Goal: Information Seeking & Learning: Check status

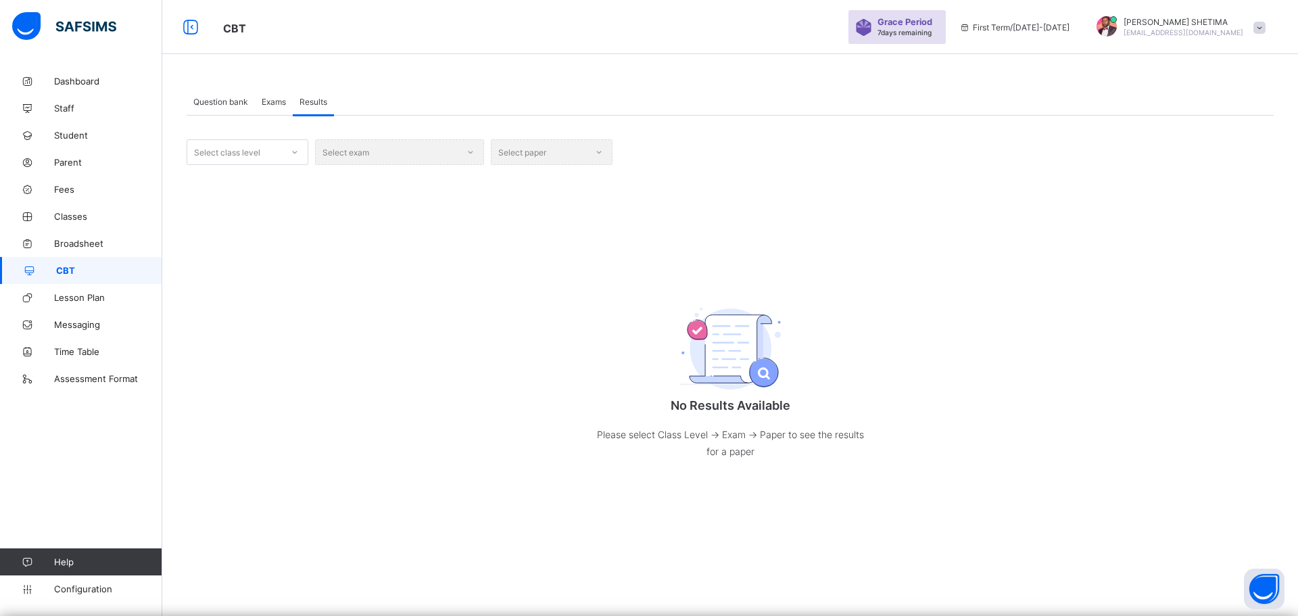
click at [289, 156] on div at bounding box center [294, 152] width 23 height 22
click at [218, 367] on div "YEAR 7" at bounding box center [247, 370] width 120 height 21
click at [463, 150] on div "Select exam" at bounding box center [399, 152] width 169 height 26
click at [467, 157] on div "Select exam" at bounding box center [399, 152] width 169 height 26
click at [280, 103] on span "Exams" at bounding box center [274, 102] width 24 height 10
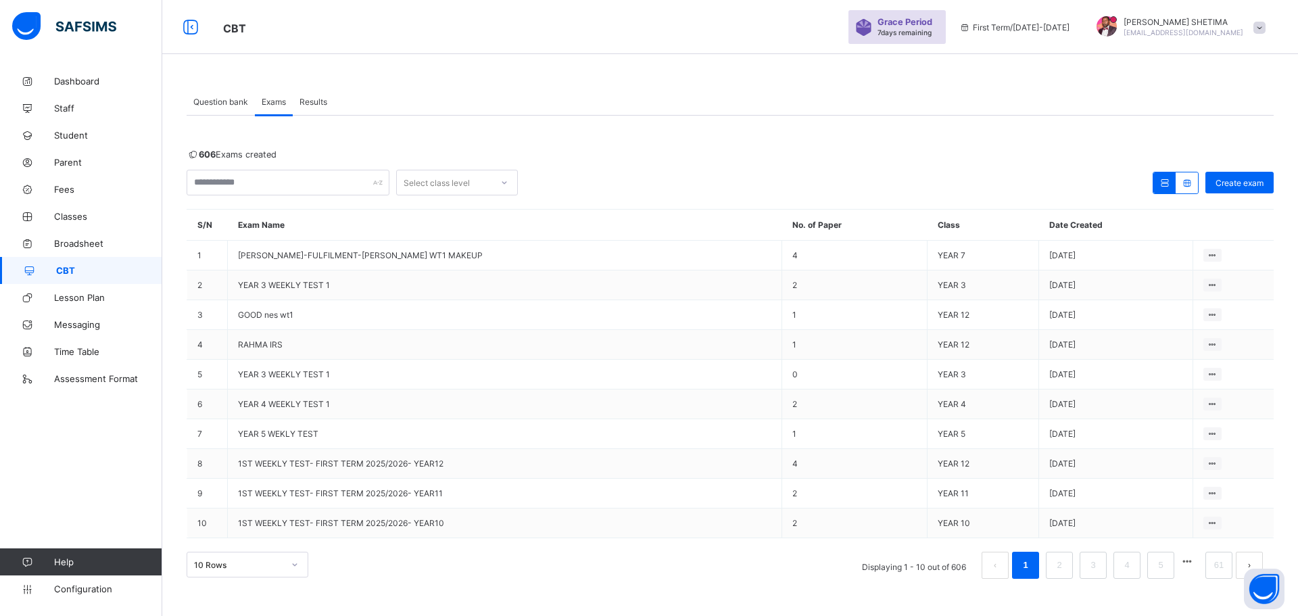
click at [214, 101] on span "Question bank" at bounding box center [220, 102] width 55 height 10
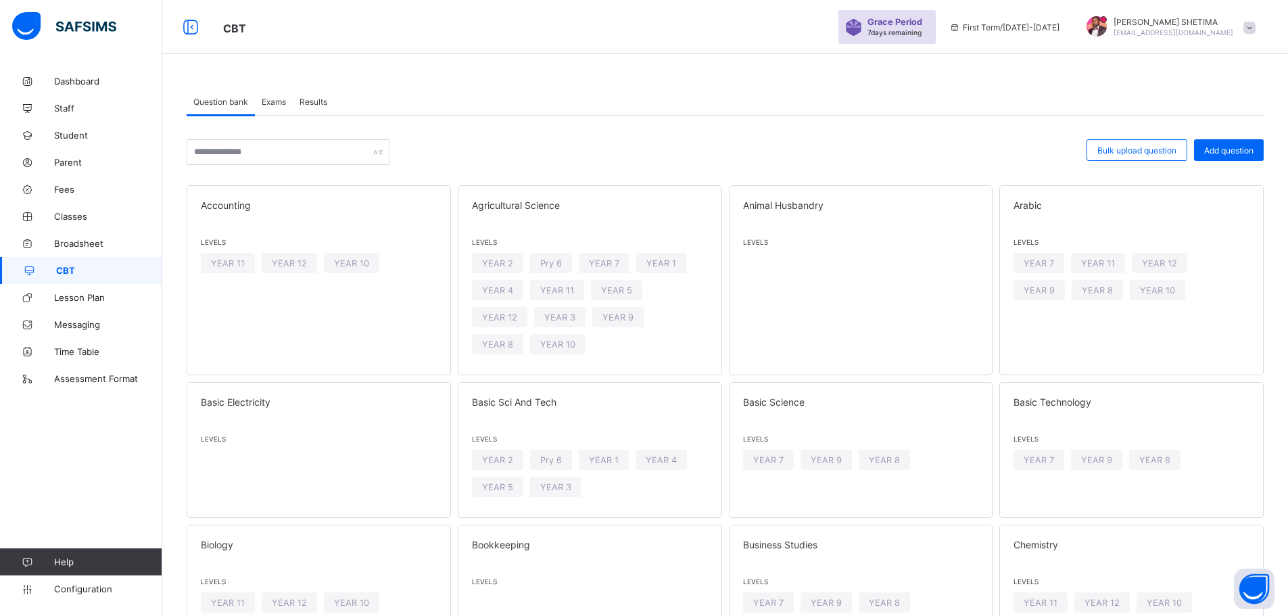
click at [321, 101] on span "Results" at bounding box center [314, 102] width 28 height 10
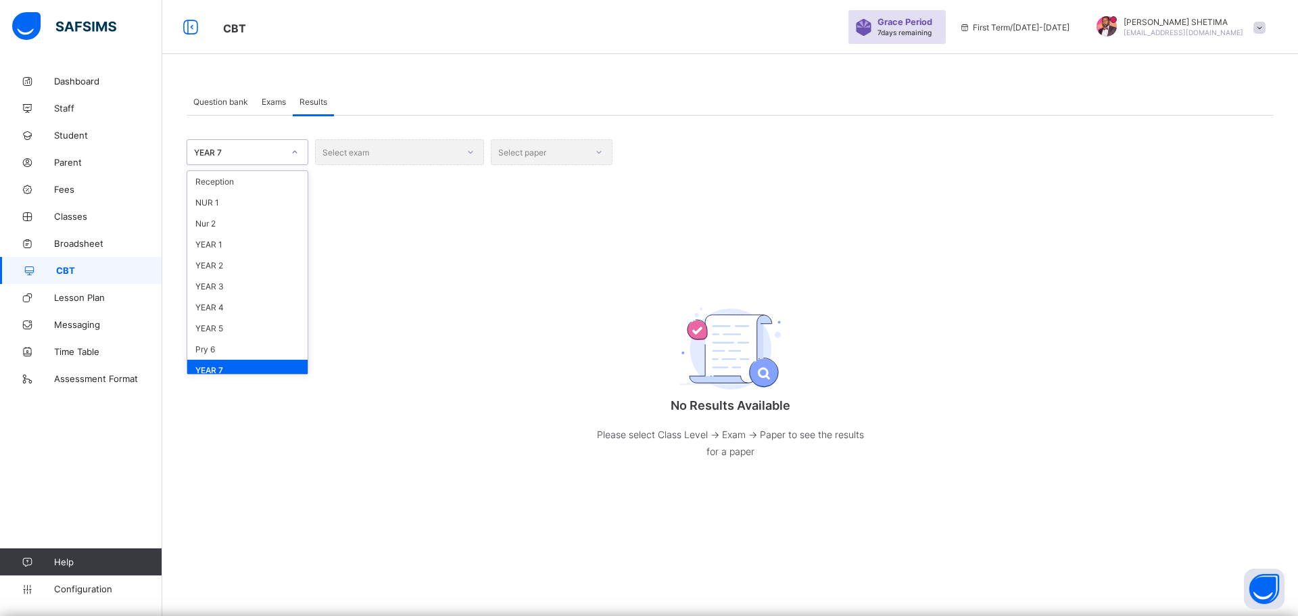
click at [296, 153] on icon at bounding box center [295, 152] width 8 height 14
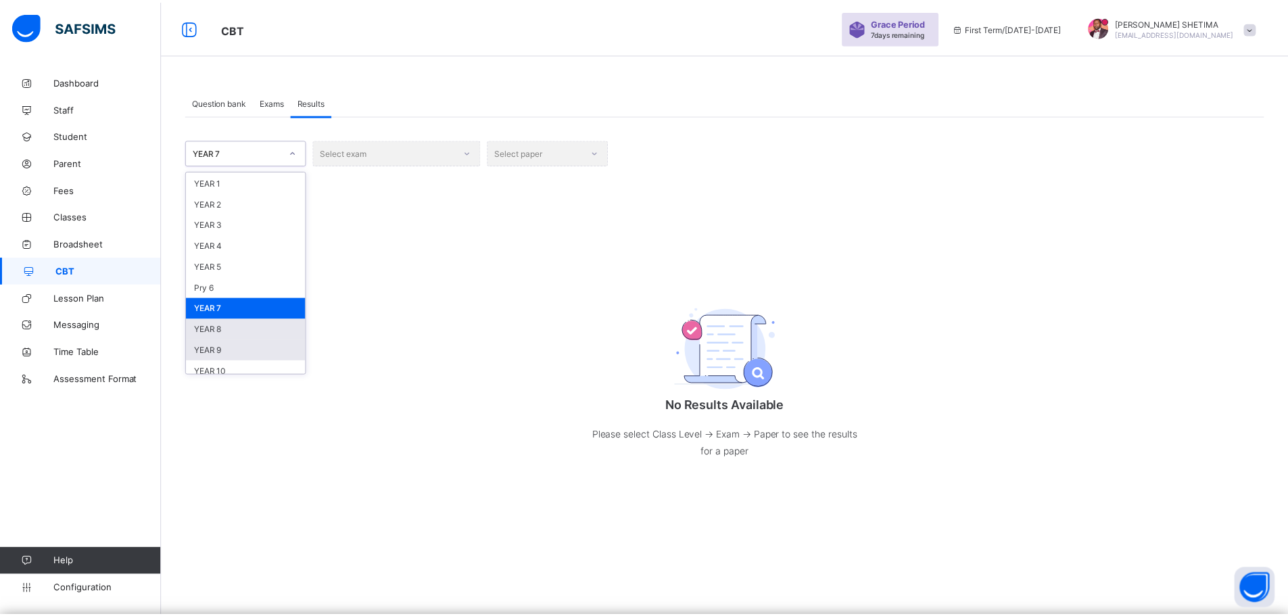
scroll to position [81, 0]
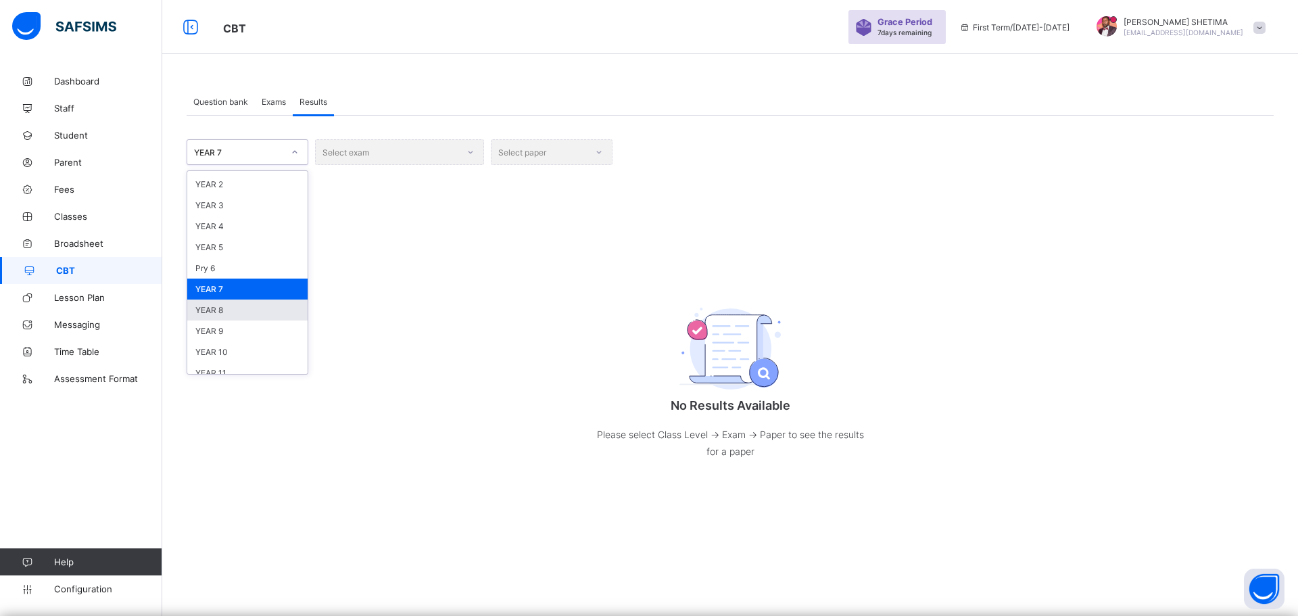
click at [228, 309] on div "YEAR 8" at bounding box center [247, 310] width 120 height 21
click at [479, 146] on div "Select exam" at bounding box center [399, 152] width 169 height 26
click at [475, 154] on div "Select exam" at bounding box center [399, 152] width 169 height 26
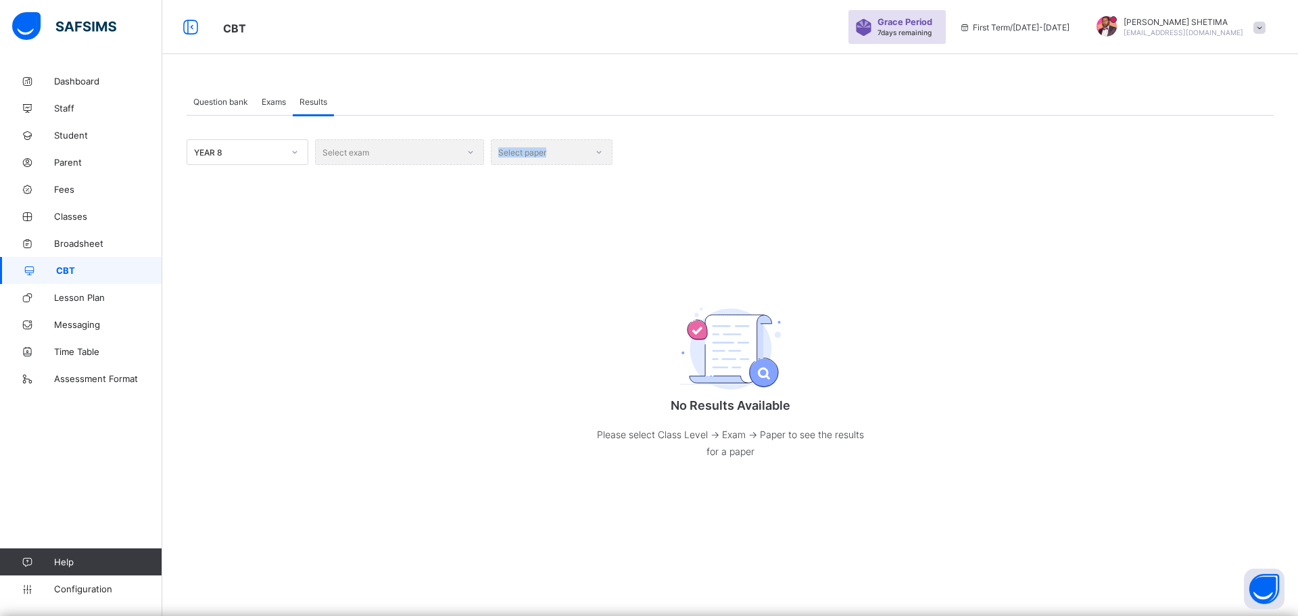
click at [475, 154] on div "Select exam" at bounding box center [399, 152] width 169 height 26
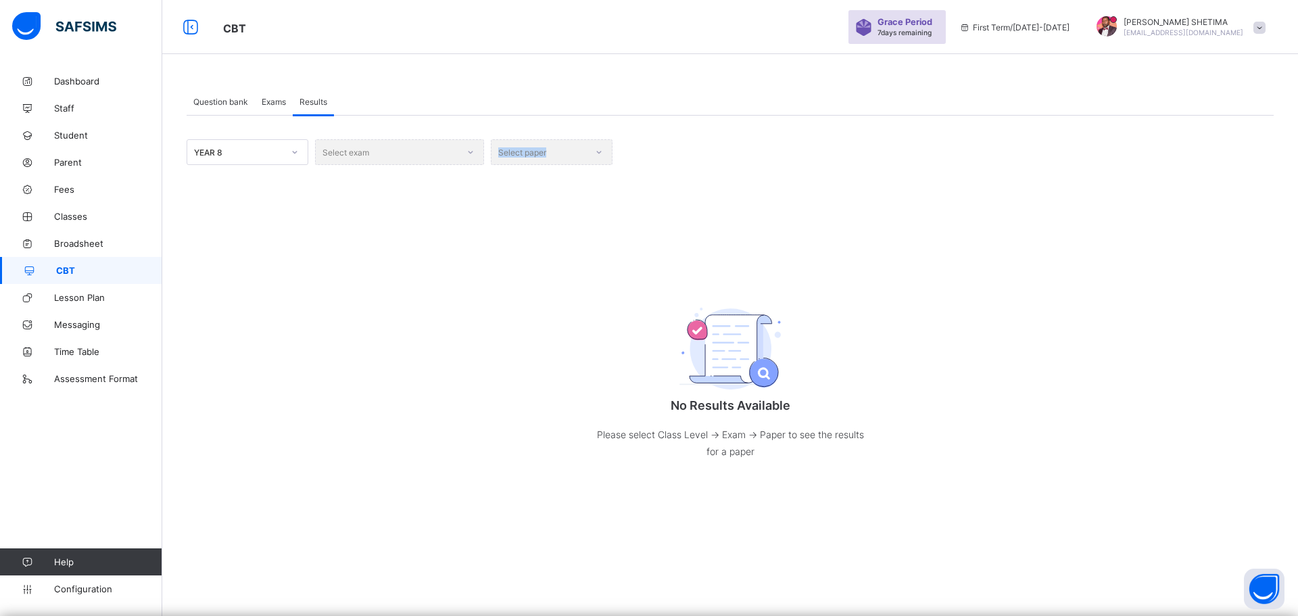
drag, startPoint x: 475, startPoint y: 154, endPoint x: 488, endPoint y: 212, distance: 59.6
click at [477, 162] on div "Select exam" at bounding box center [399, 152] width 169 height 26
click at [488, 223] on div "YEAR 8 Select exam Select paper No Results Available Please select Class Level …" at bounding box center [730, 313] width 1087 height 348
click at [463, 147] on div "Select exam" at bounding box center [399, 152] width 169 height 26
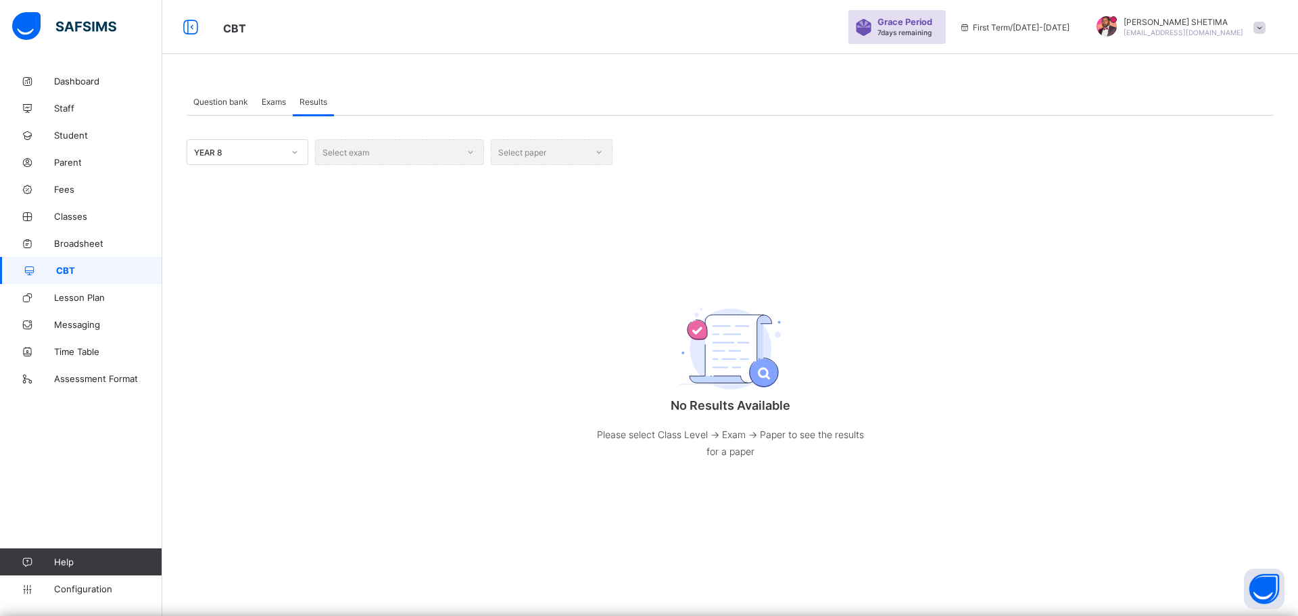
click at [436, 219] on div "YEAR 8 Select exam Select paper No Results Available Please select Class Level …" at bounding box center [730, 313] width 1087 height 348
click at [57, 184] on span "Fees" at bounding box center [108, 189] width 108 height 11
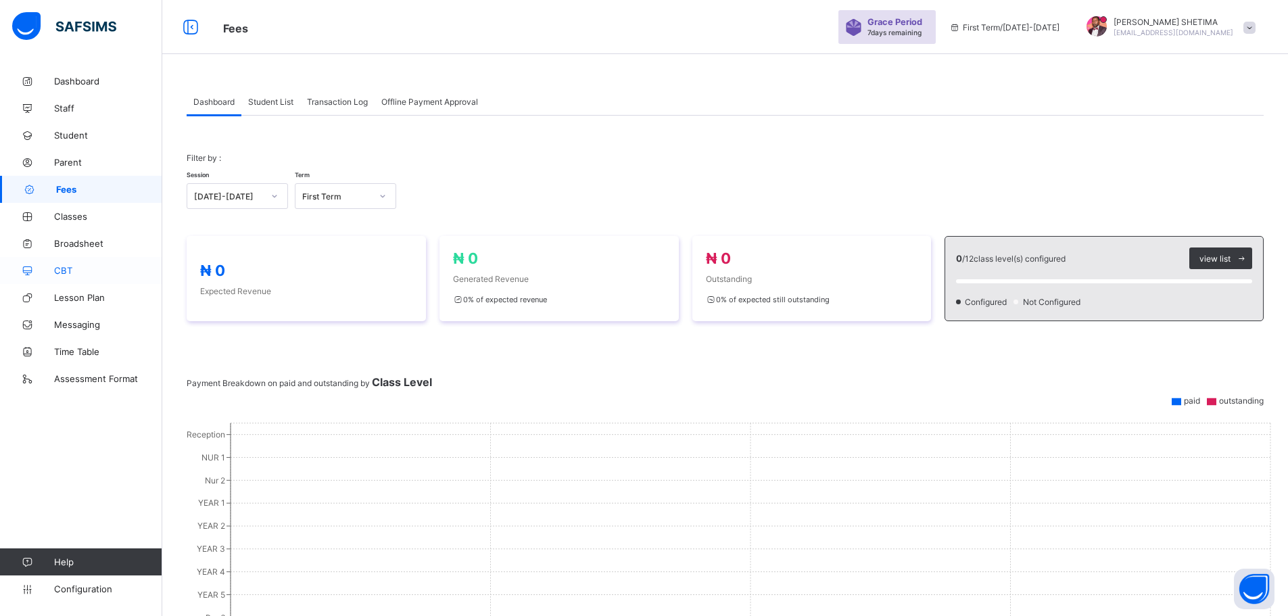
click at [68, 274] on span "CBT" at bounding box center [108, 270] width 108 height 11
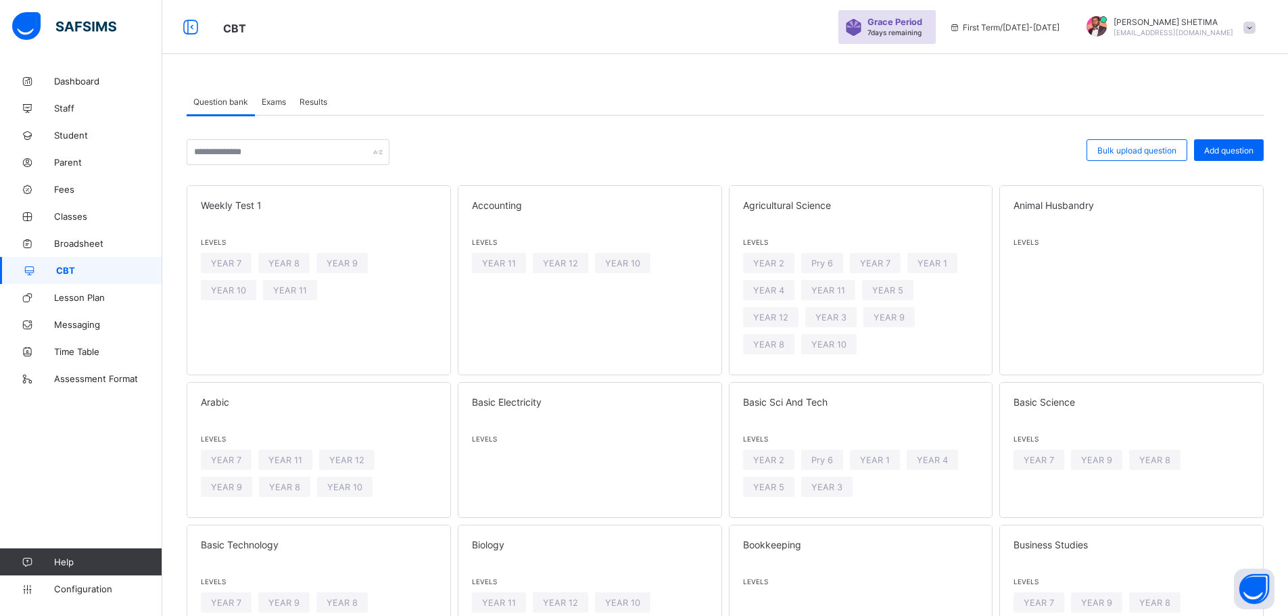
click at [274, 100] on span "Exams" at bounding box center [274, 102] width 24 height 10
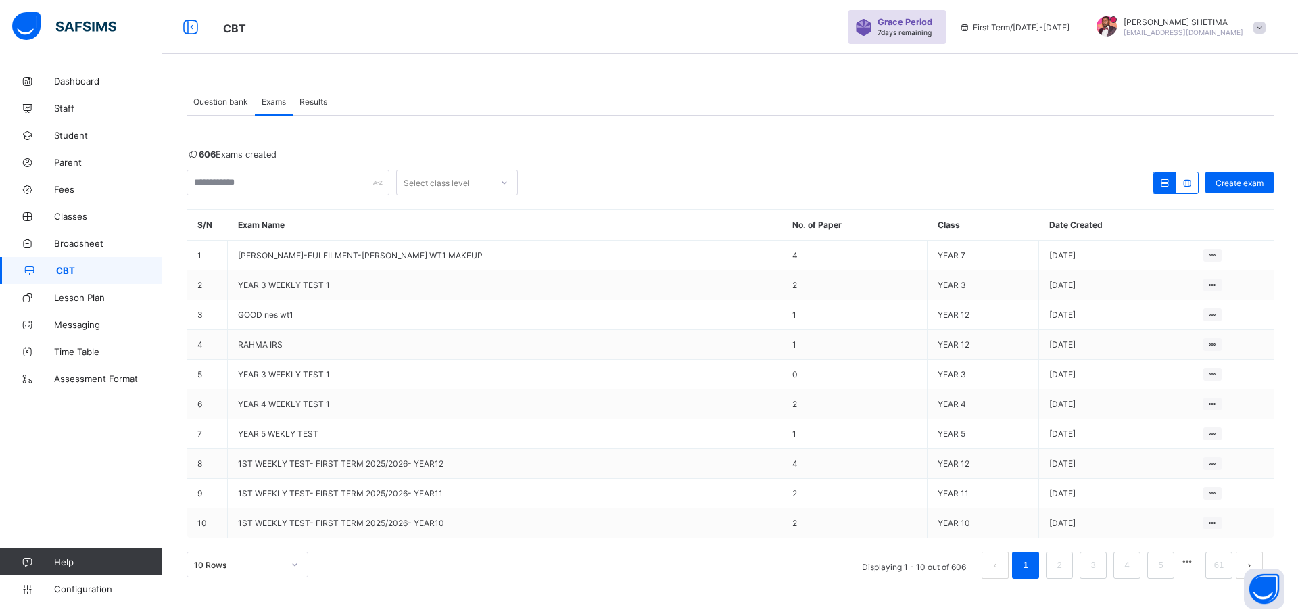
click at [317, 101] on span "Results" at bounding box center [314, 102] width 28 height 10
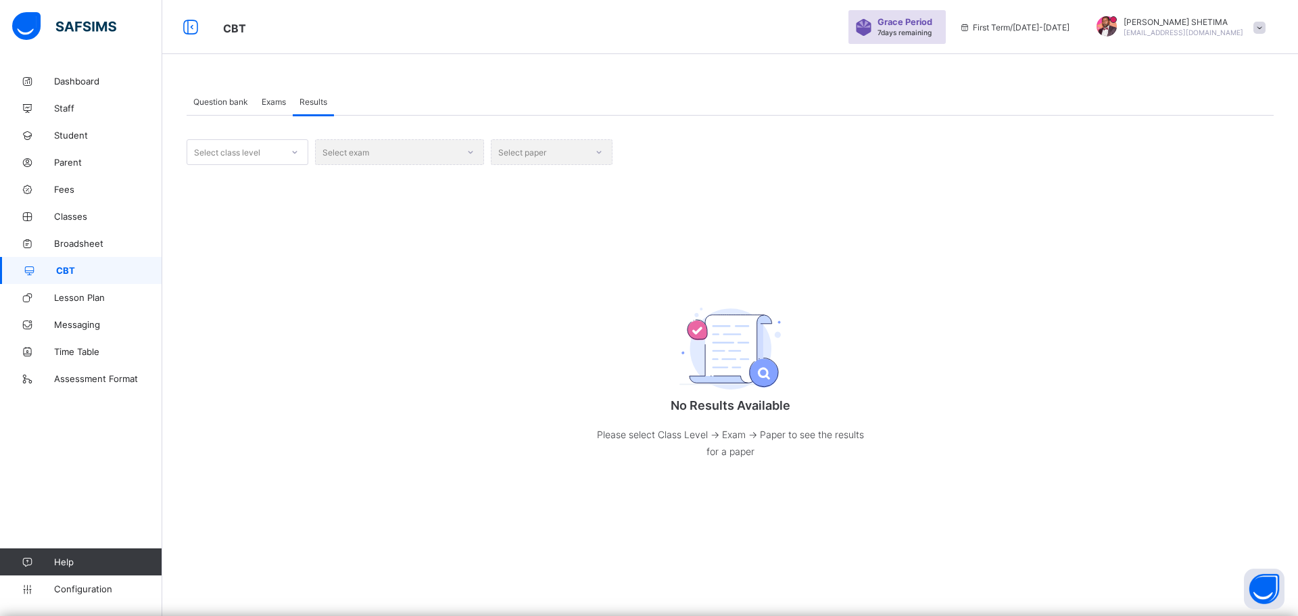
click at [295, 151] on icon at bounding box center [295, 152] width 8 height 14
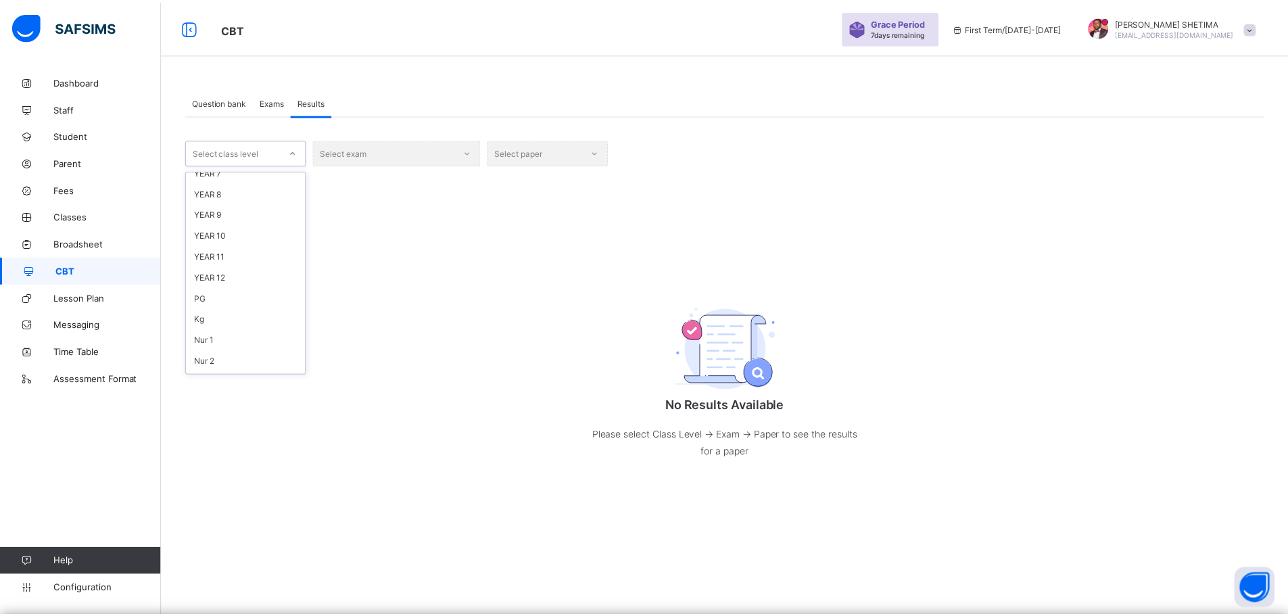
scroll to position [258, 0]
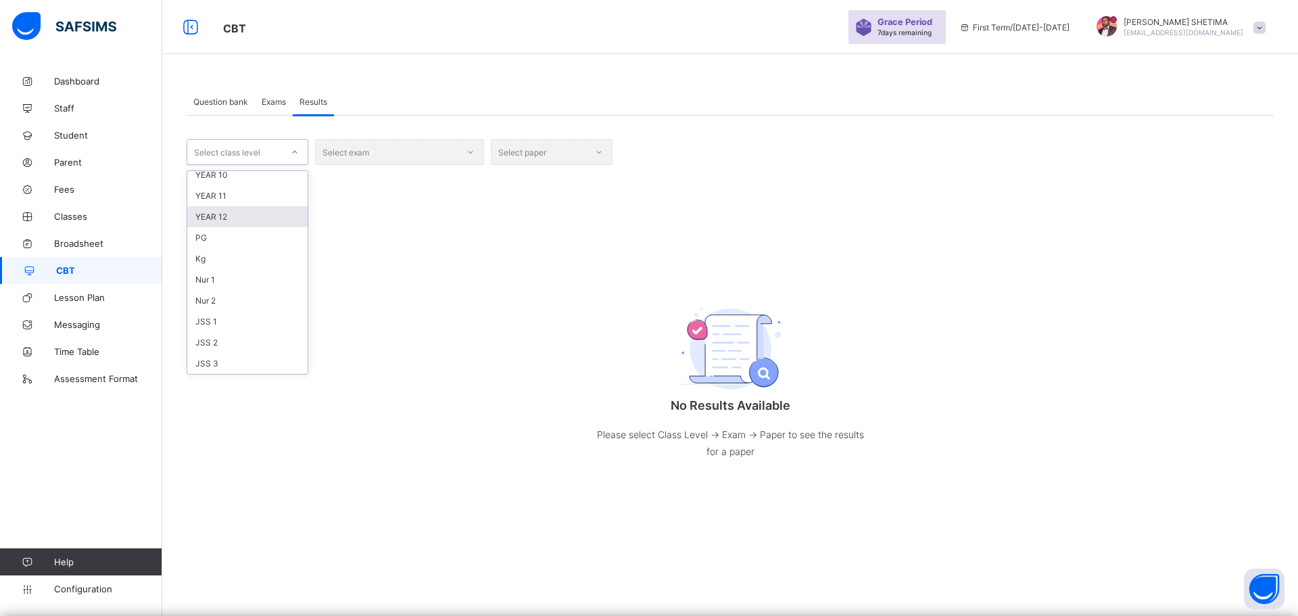
click at [223, 216] on div "YEAR 12" at bounding box center [247, 216] width 120 height 21
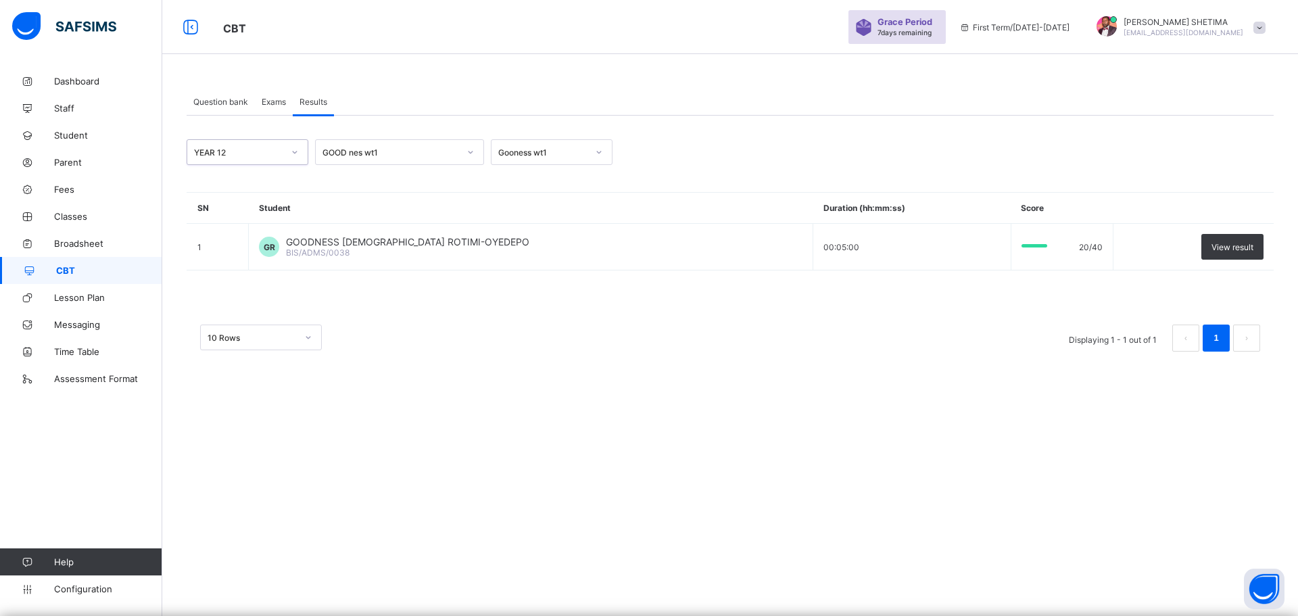
click at [467, 152] on icon at bounding box center [471, 152] width 8 height 14
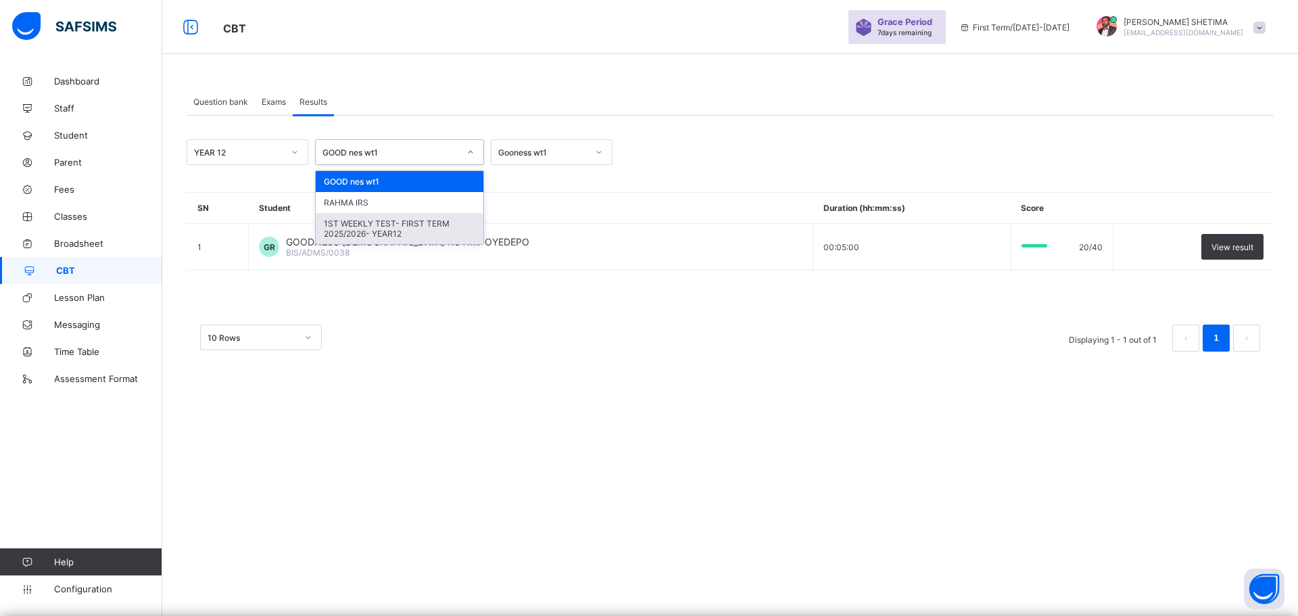
click at [426, 226] on div "1ST WEEKLY TEST- FIRST TERM 2025/2026- YEAR12" at bounding box center [400, 228] width 168 height 31
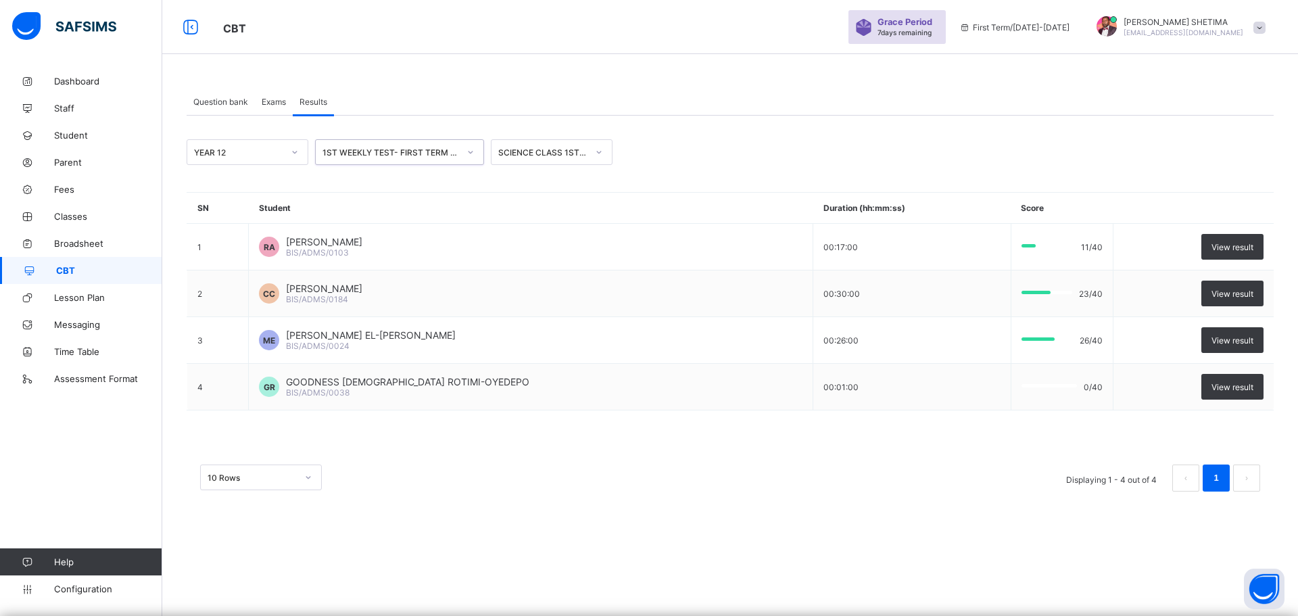
click at [590, 157] on div at bounding box center [599, 152] width 23 height 22
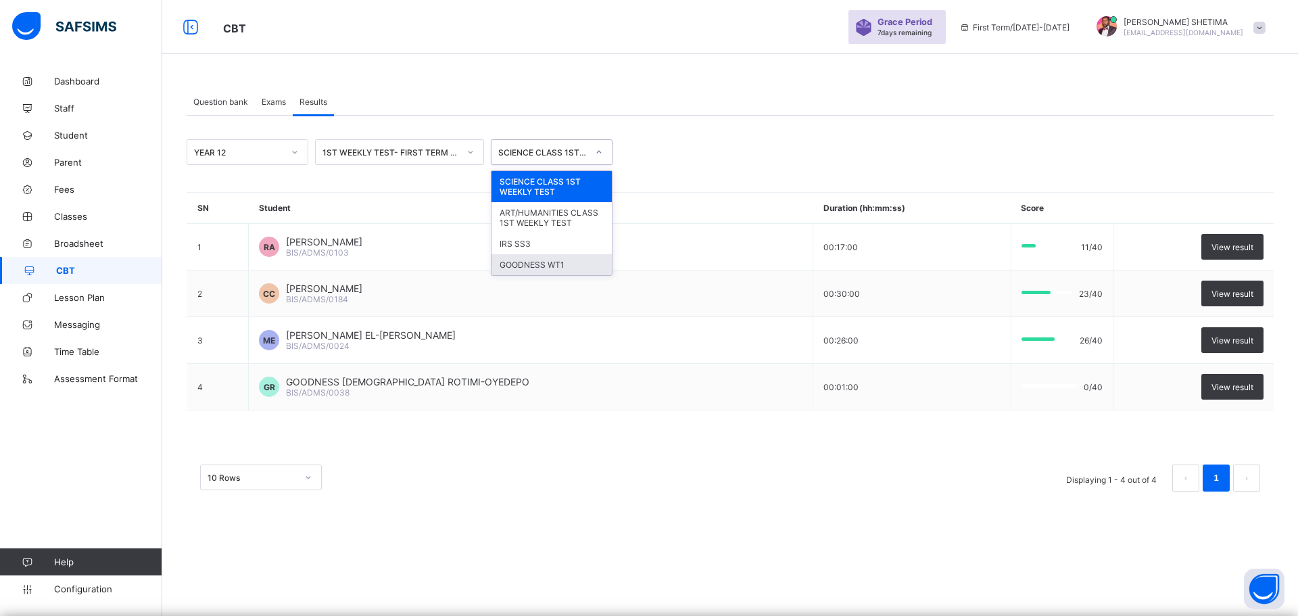
click at [551, 268] on div "GOODNESS WT1" at bounding box center [552, 264] width 120 height 21
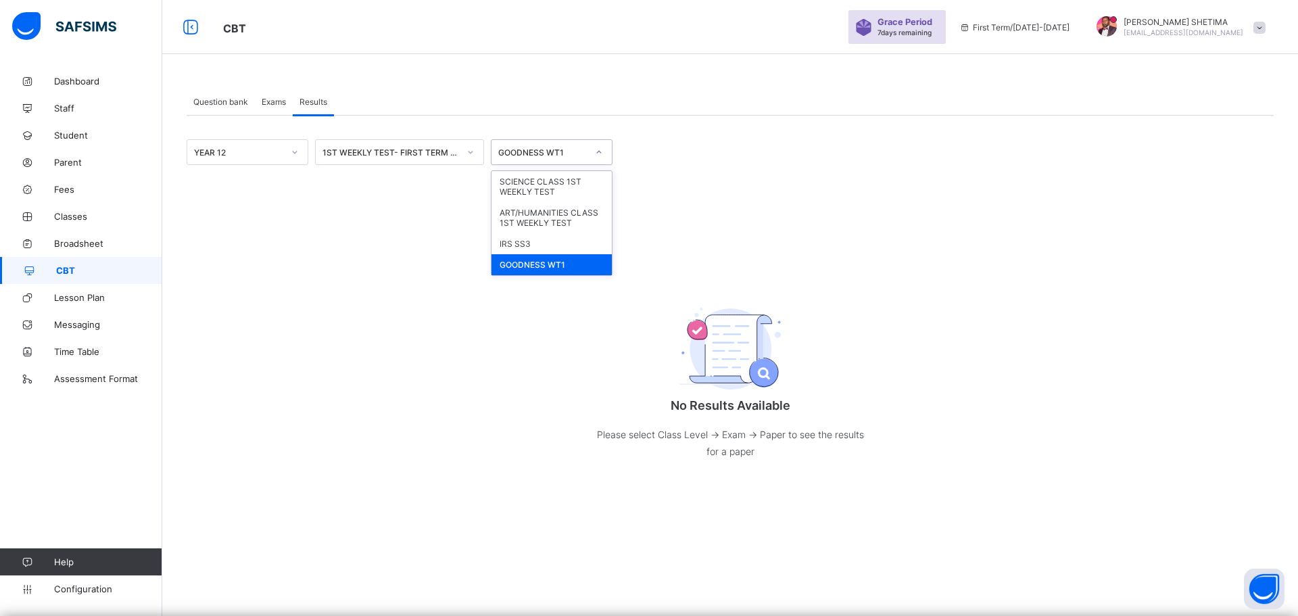
click at [584, 154] on div "GOODNESS WT1" at bounding box center [542, 152] width 89 height 10
click at [574, 220] on div "ART/HUMANITIES CLASS 1ST WEEKLY TEST" at bounding box center [552, 217] width 120 height 31
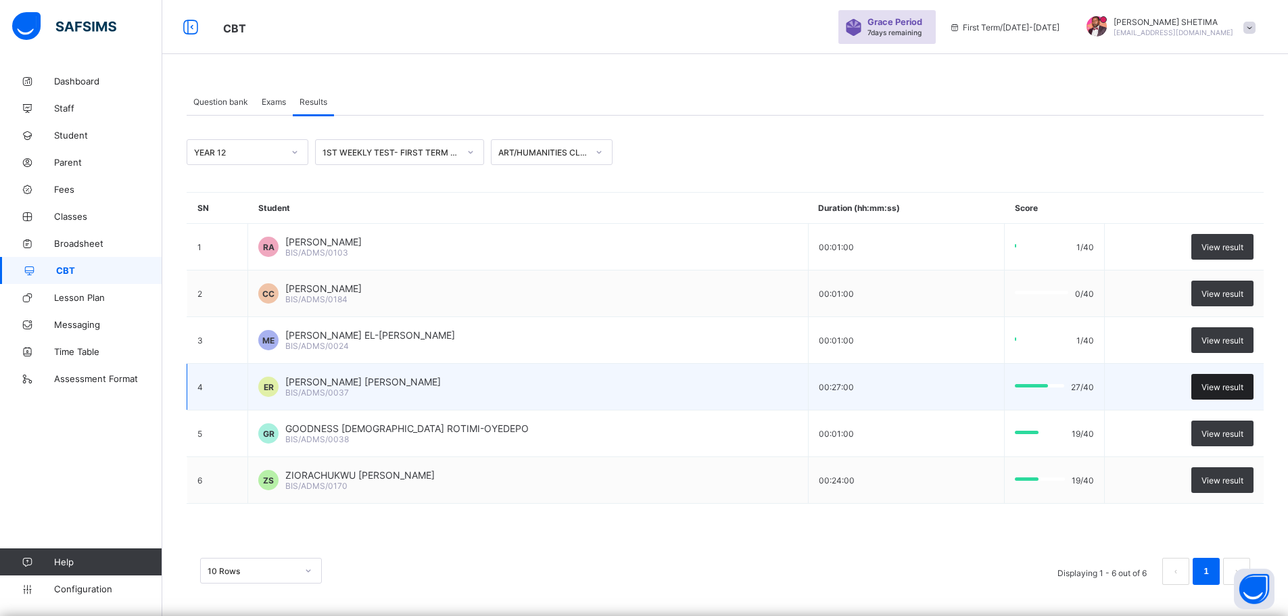
click at [1237, 387] on span "View result" at bounding box center [1223, 387] width 42 height 10
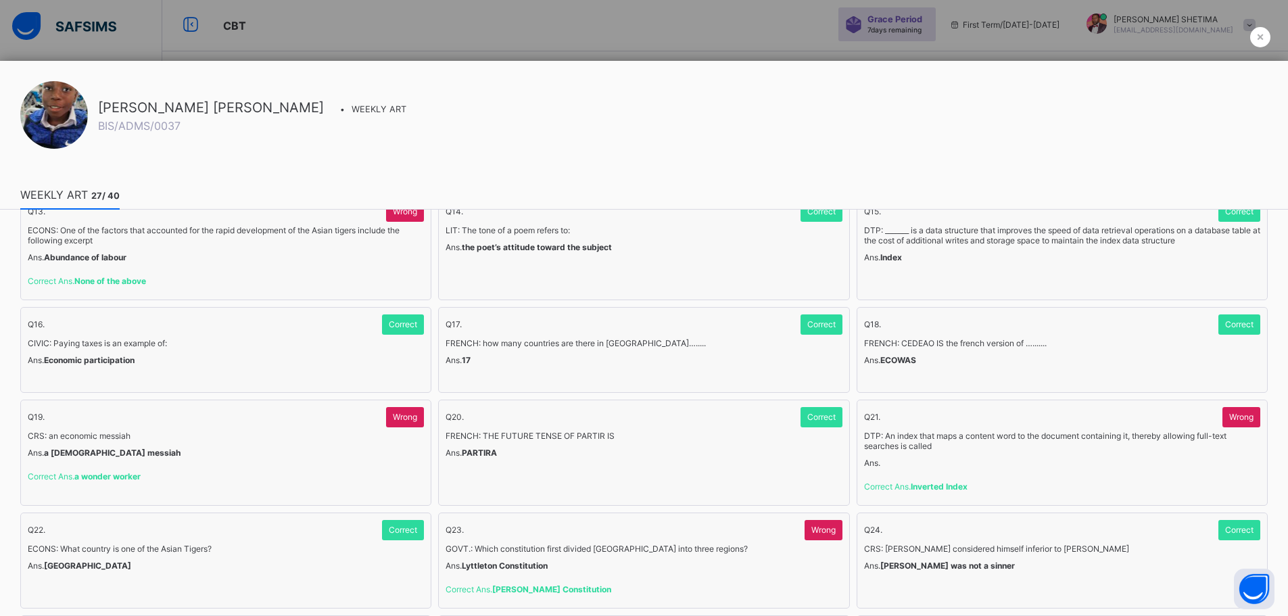
scroll to position [245, 0]
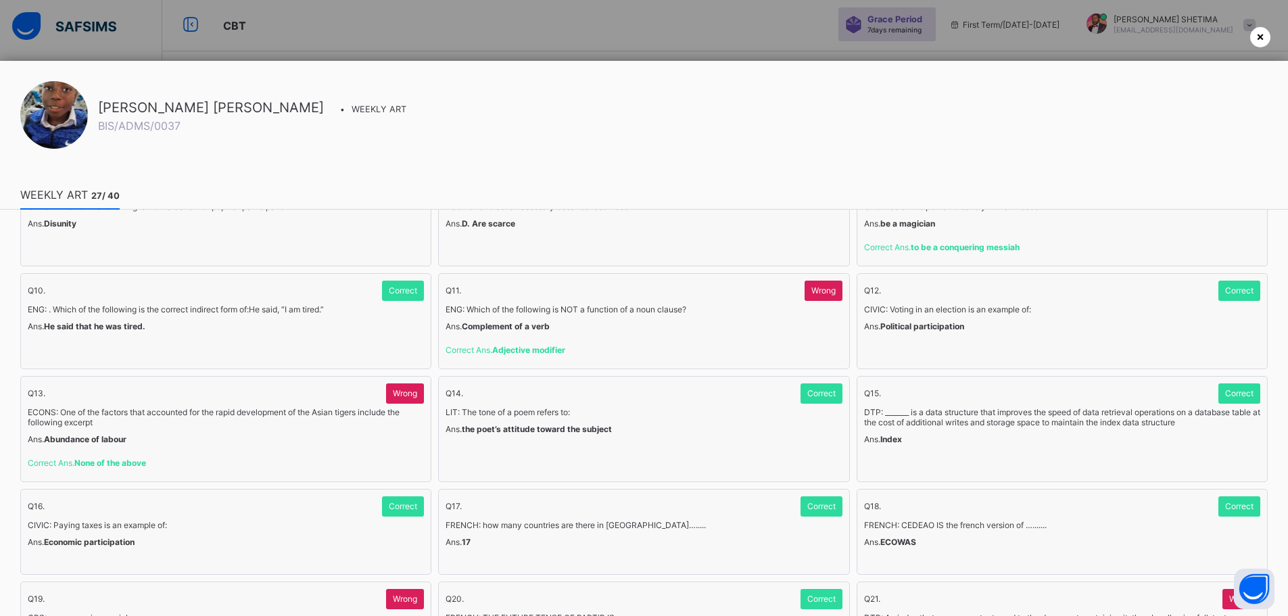
click at [1257, 43] on span "×" at bounding box center [1261, 36] width 8 height 14
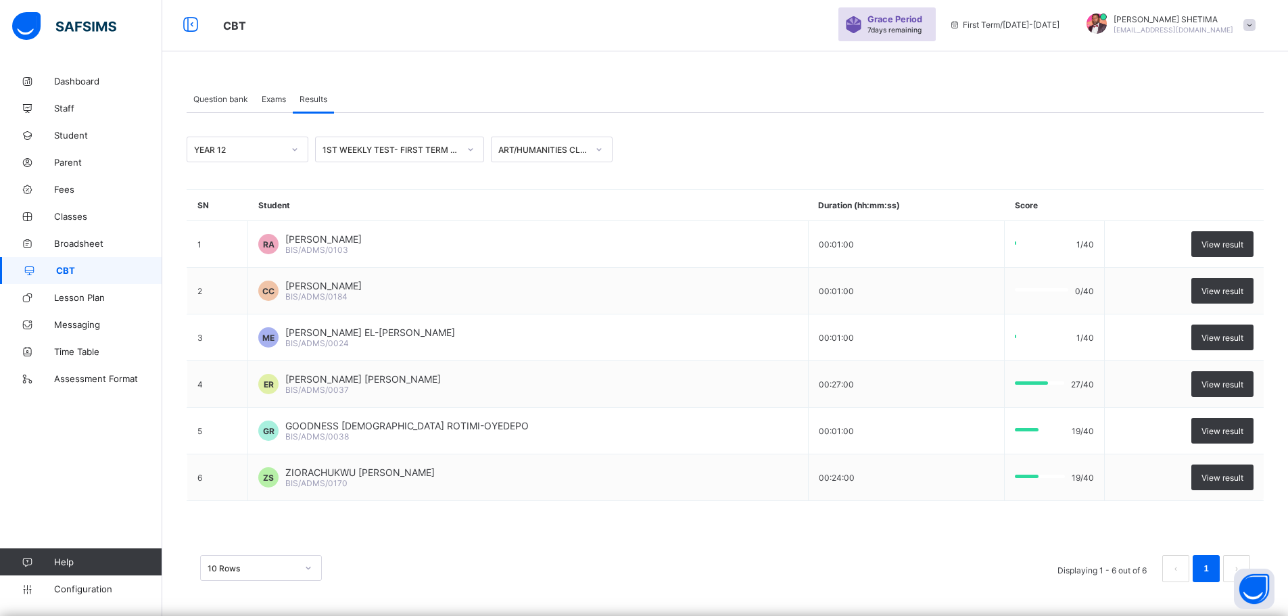
scroll to position [0, 0]
click at [291, 156] on icon at bounding box center [295, 150] width 8 height 14
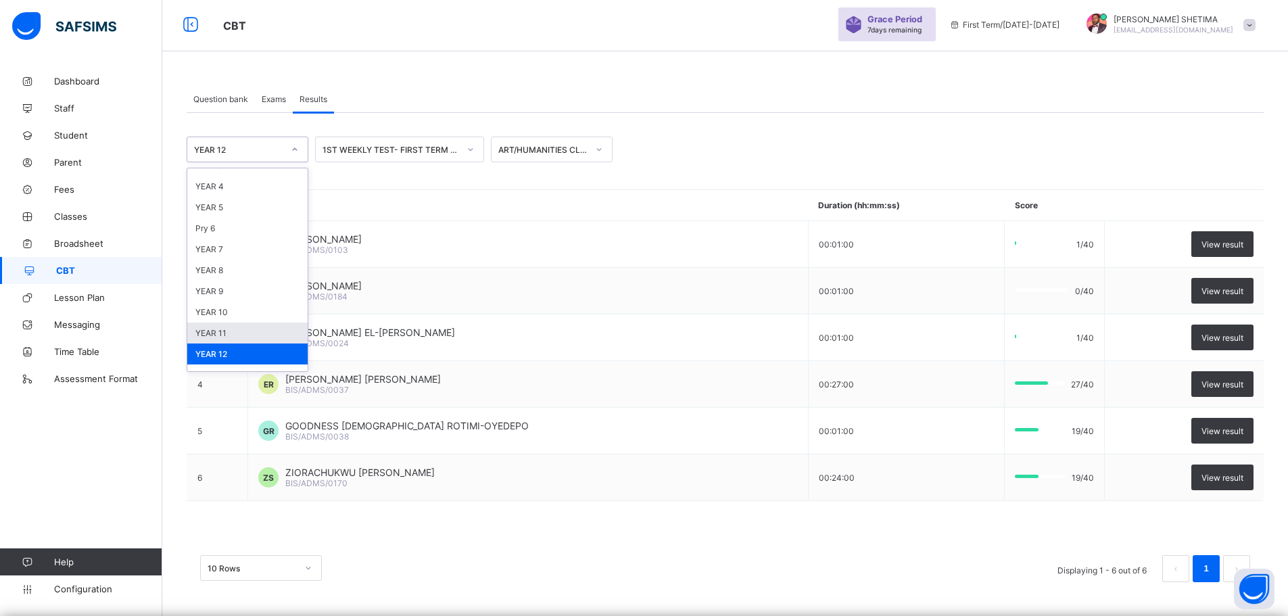
click at [225, 337] on div "YEAR 11" at bounding box center [247, 333] width 120 height 21
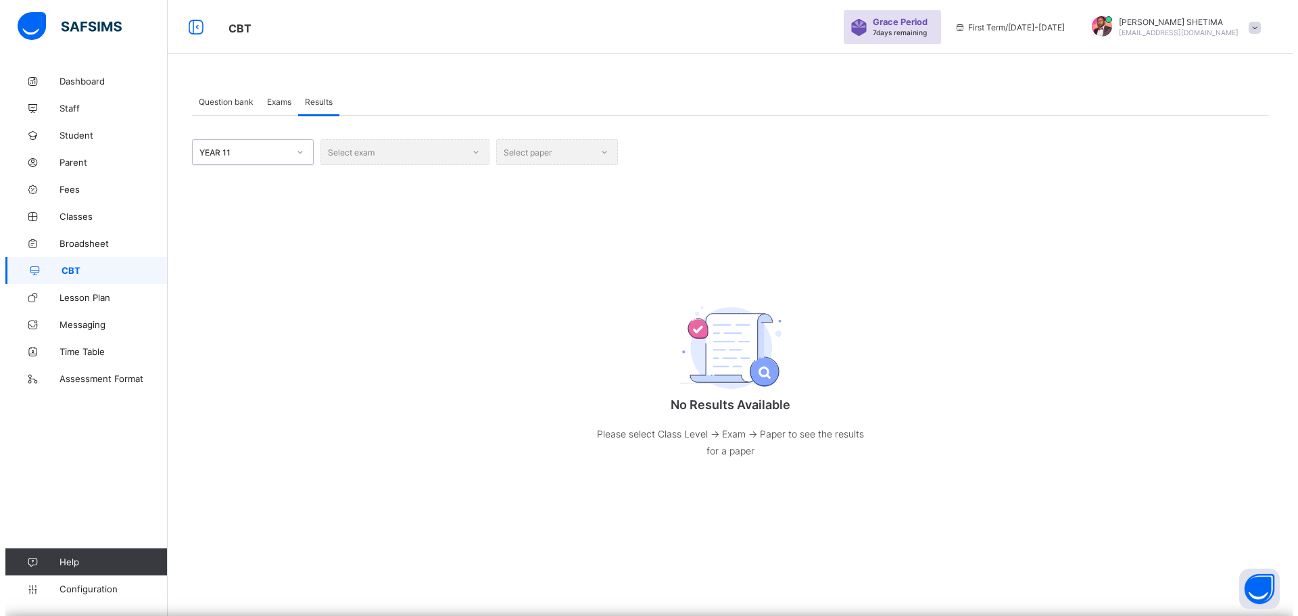
scroll to position [0, 0]
click at [275, 100] on span "Exams" at bounding box center [274, 102] width 24 height 10
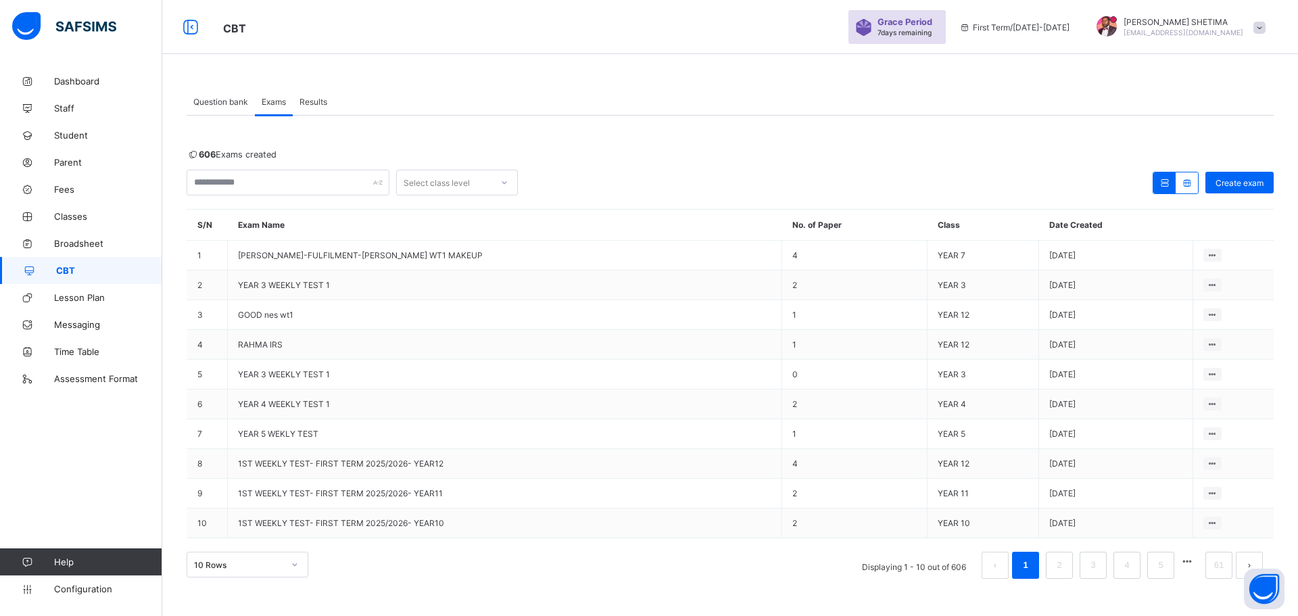
click at [312, 101] on span "Results" at bounding box center [314, 102] width 28 height 10
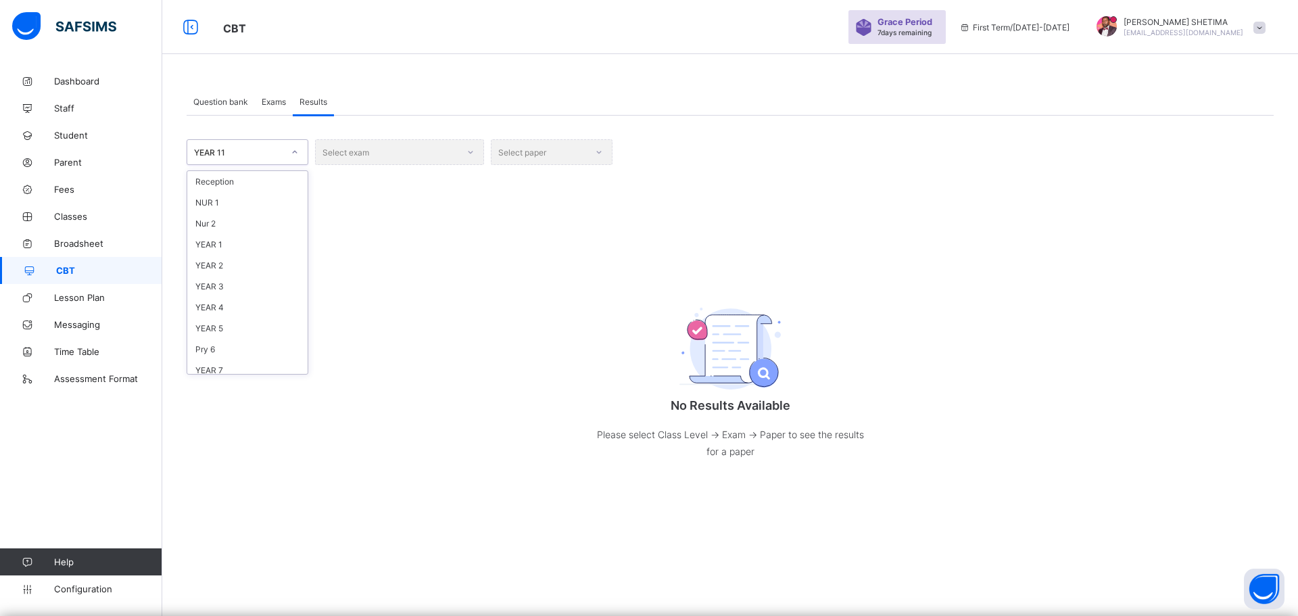
click at [239, 154] on div "YEAR 11" at bounding box center [238, 152] width 89 height 10
click at [220, 336] on div "YEAR 10" at bounding box center [247, 335] width 120 height 21
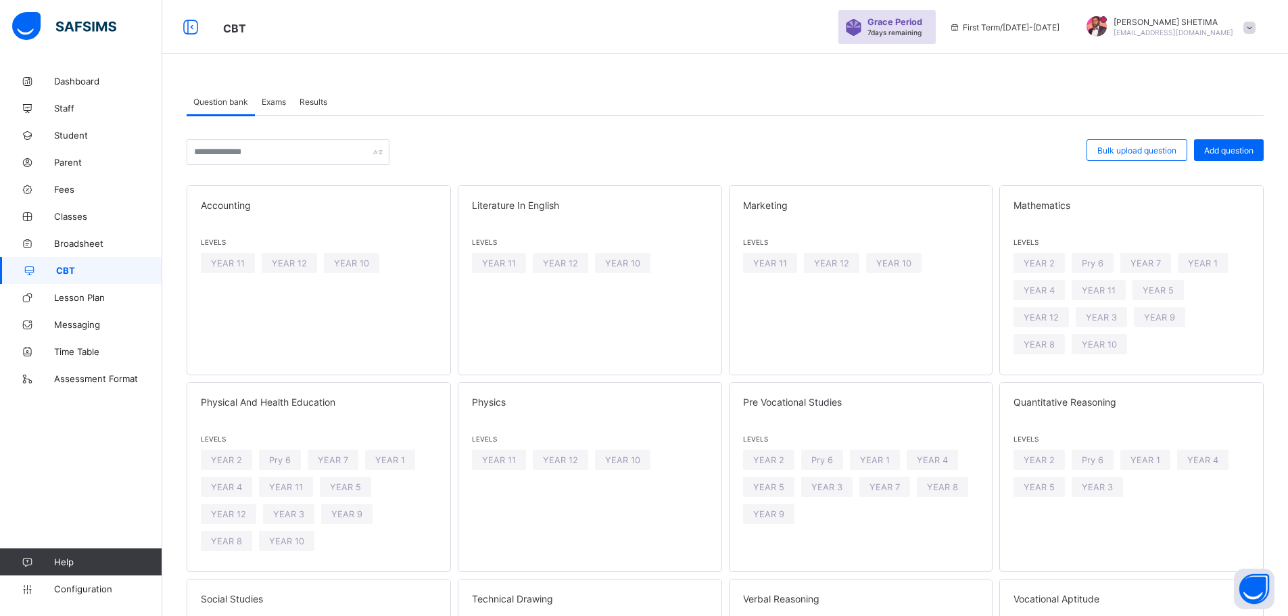
click at [313, 100] on span "Results" at bounding box center [314, 102] width 28 height 10
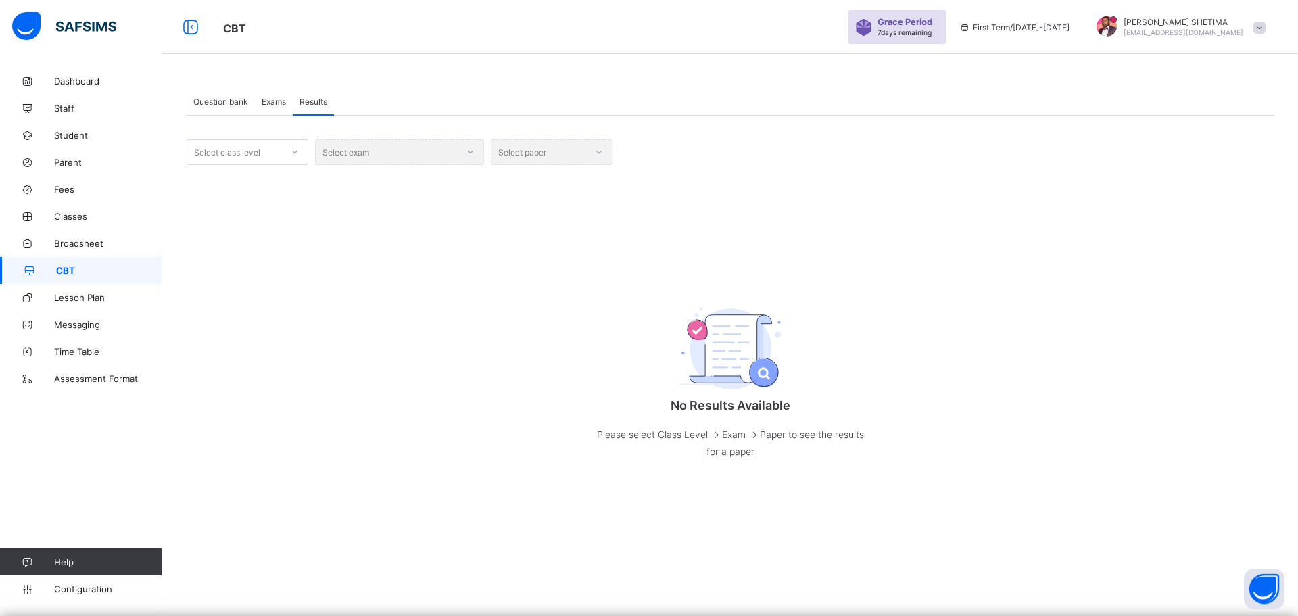
click at [292, 154] on icon at bounding box center [295, 152] width 8 height 14
click at [214, 246] on div "YEAR 1" at bounding box center [247, 244] width 120 height 21
click at [295, 149] on icon at bounding box center [295, 152] width 8 height 14
click at [225, 215] on div "YEAR 12" at bounding box center [247, 216] width 120 height 21
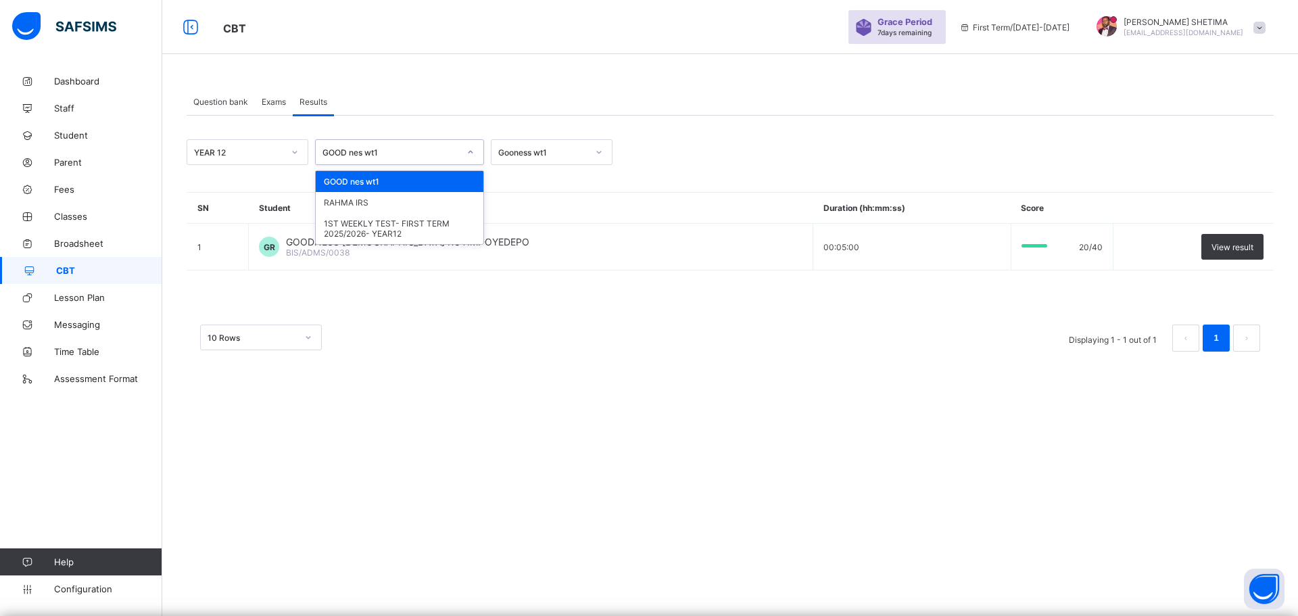
click at [472, 158] on div at bounding box center [470, 152] width 23 height 22
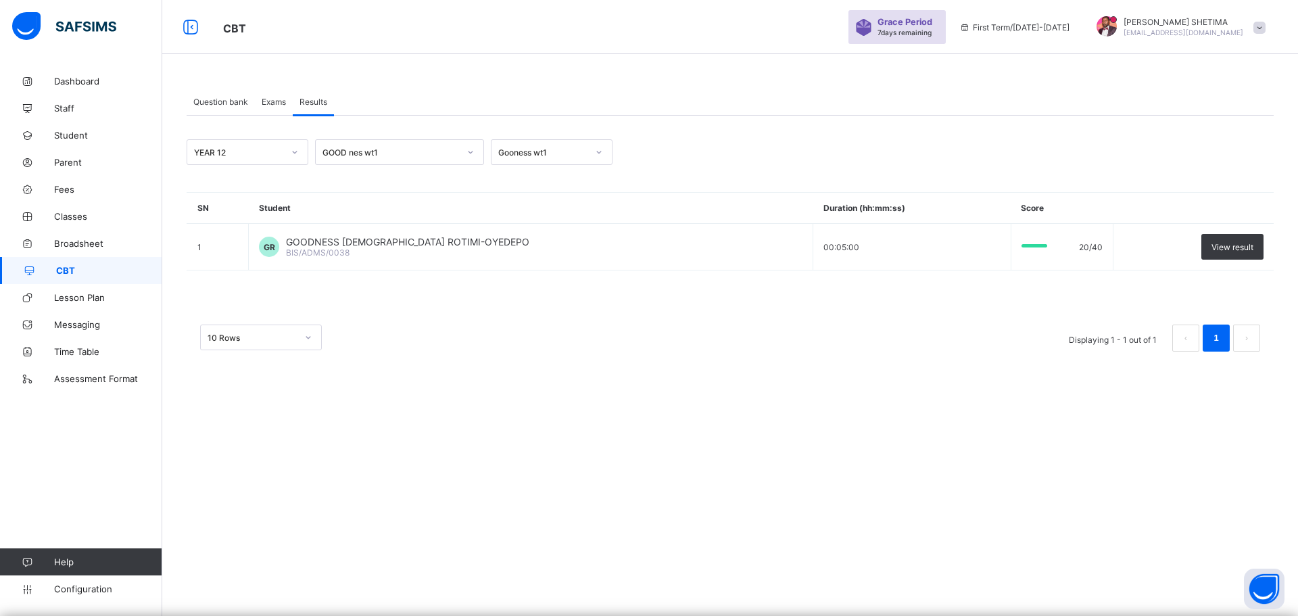
click at [268, 183] on div "YEAR 12 GOOD nes wt1 Gooness wt1 SN Student Duration (hh:mm:ss) Score 1 GR GOOD…" at bounding box center [730, 252] width 1087 height 226
click at [298, 152] on icon at bounding box center [295, 152] width 8 height 14
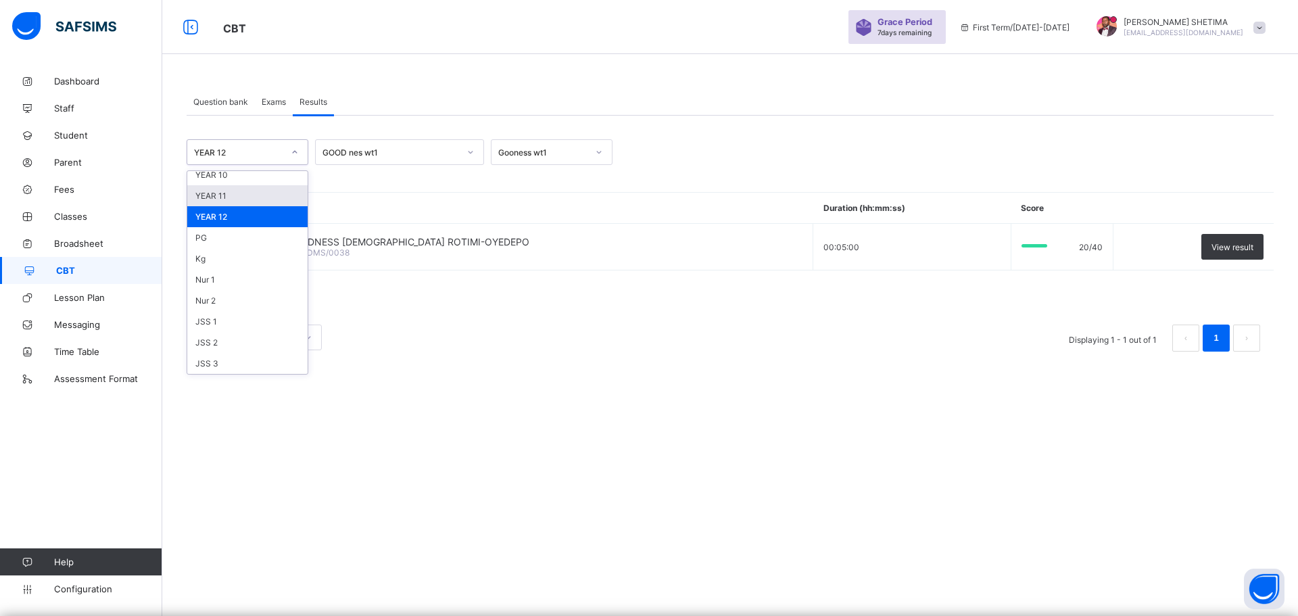
click at [232, 191] on div "YEAR 11" at bounding box center [247, 195] width 120 height 21
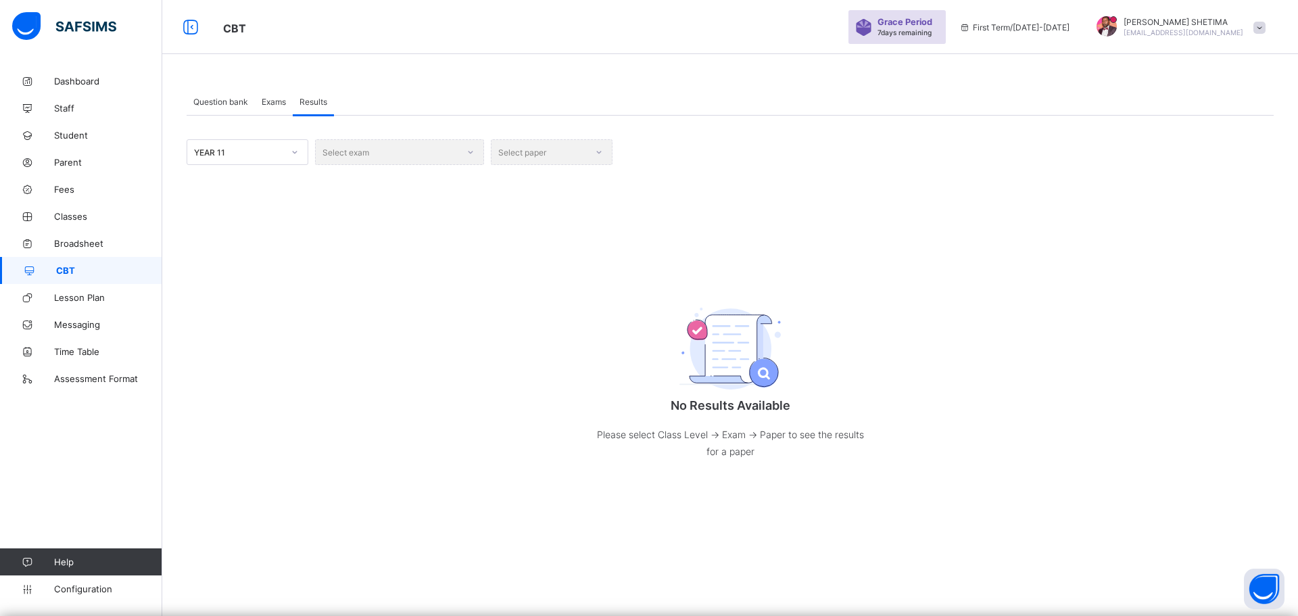
click at [424, 157] on div "Select exam" at bounding box center [399, 152] width 169 height 26
click at [421, 160] on div "Select exam" at bounding box center [399, 152] width 169 height 26
click at [419, 160] on div "Select exam" at bounding box center [399, 152] width 169 height 26
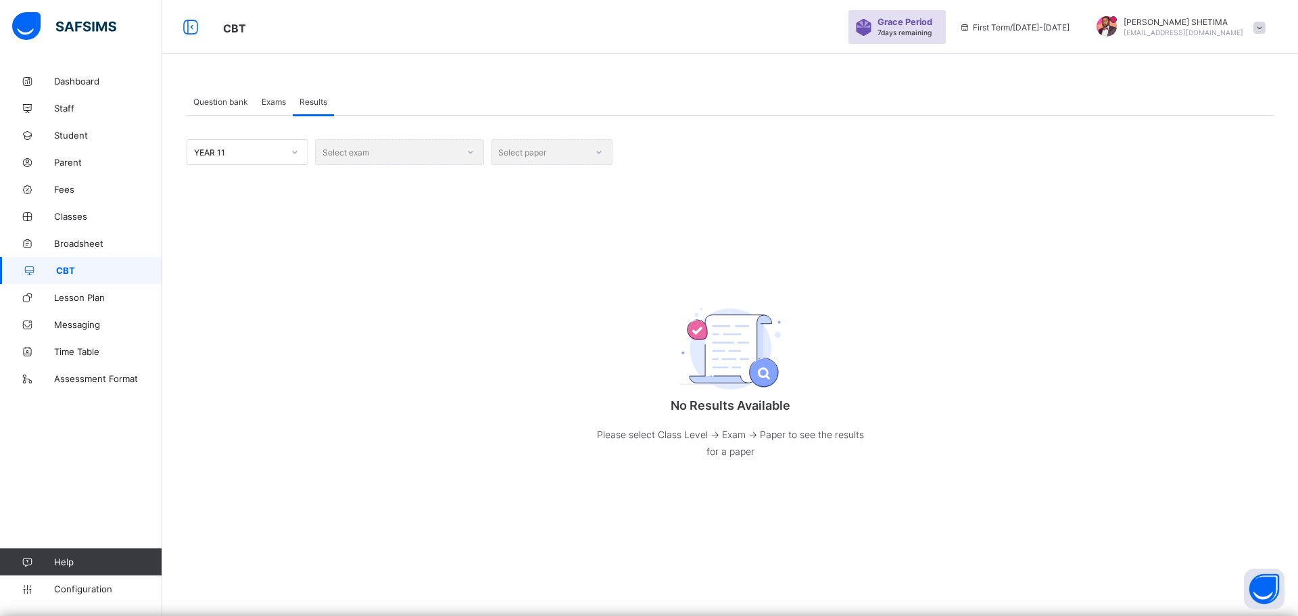
click at [419, 160] on div "Select exam" at bounding box center [399, 152] width 169 height 26
drag, startPoint x: 419, startPoint y: 160, endPoint x: 322, endPoint y: 178, distance: 99.0
click at [417, 161] on div "Select exam" at bounding box center [399, 152] width 169 height 26
click at [288, 152] on div at bounding box center [294, 152] width 23 height 22
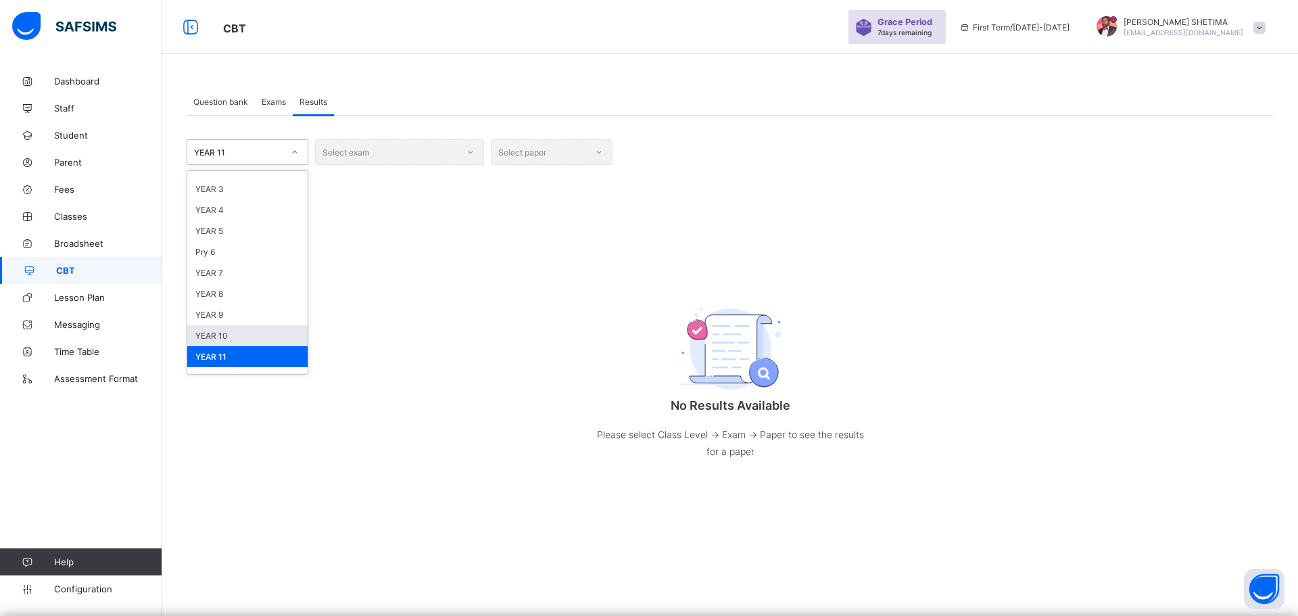
click at [217, 329] on div "YEAR 10" at bounding box center [247, 335] width 120 height 21
